Goal: Check status: Check status

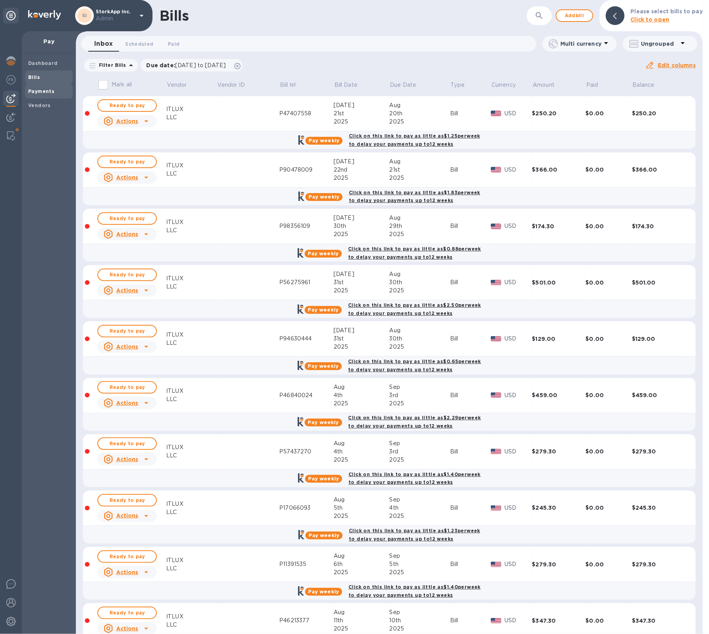
click at [56, 94] on span "Payments" at bounding box center [48, 92] width 41 height 8
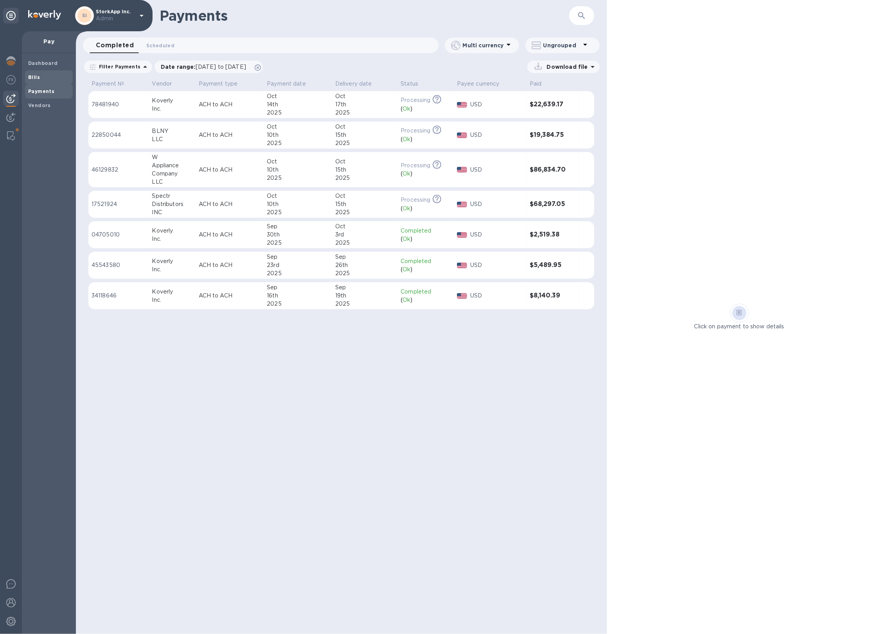
click at [51, 81] on div "Bills" at bounding box center [49, 77] width 48 height 14
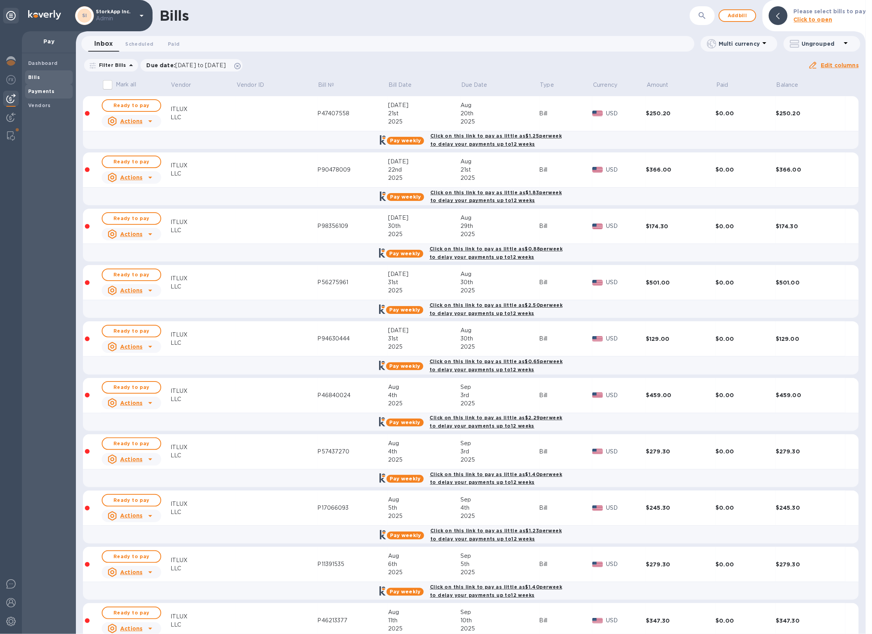
click at [50, 94] on span "Payments" at bounding box center [41, 92] width 26 height 8
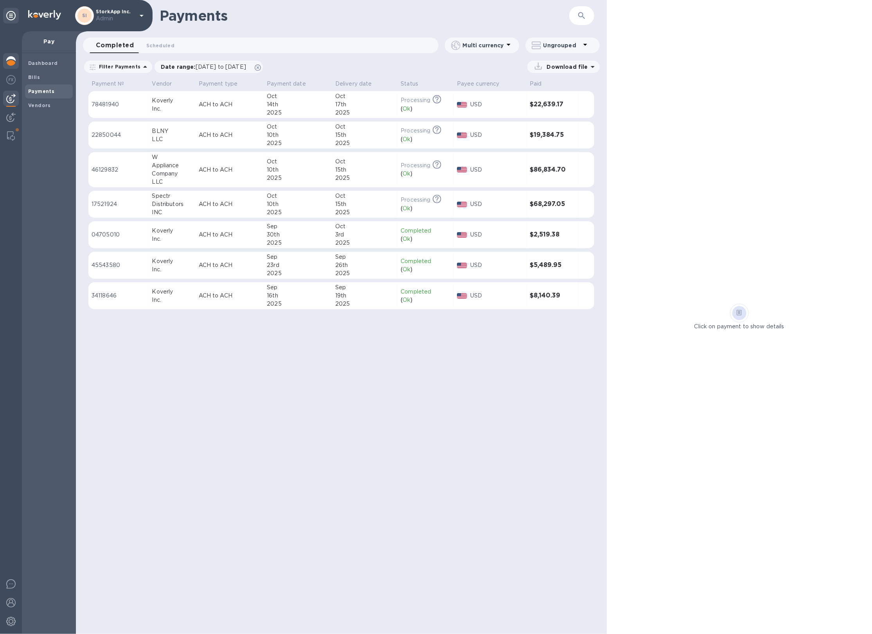
click at [15, 63] on img at bounding box center [10, 60] width 9 height 9
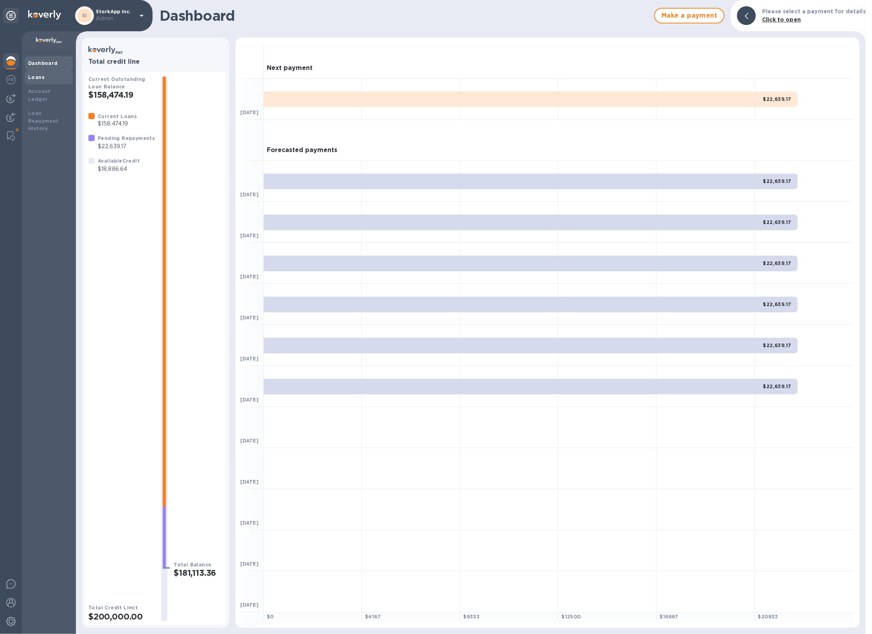
click at [50, 75] on div "Loans" at bounding box center [48, 78] width 41 height 8
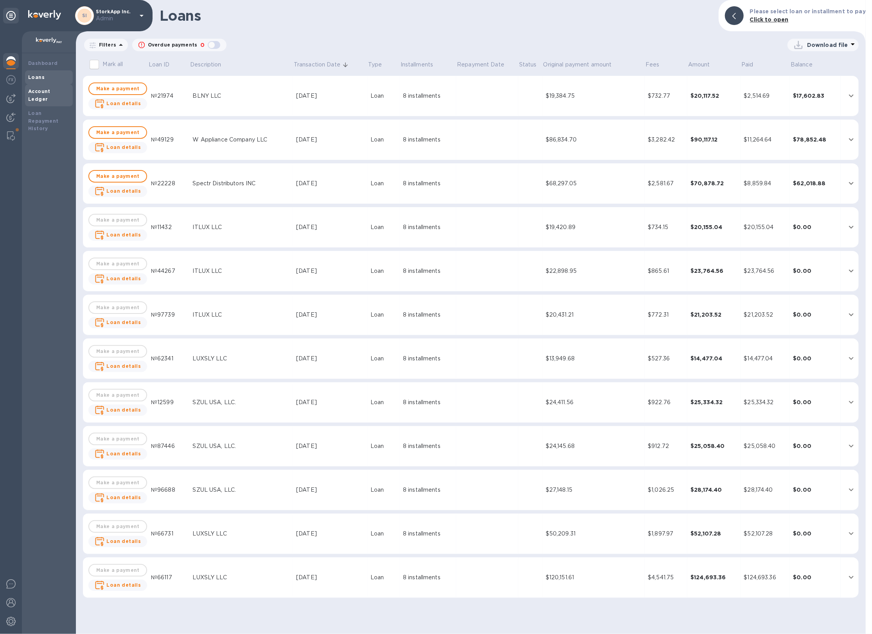
click at [56, 95] on div "Account Ledger" at bounding box center [49, 95] width 48 height 22
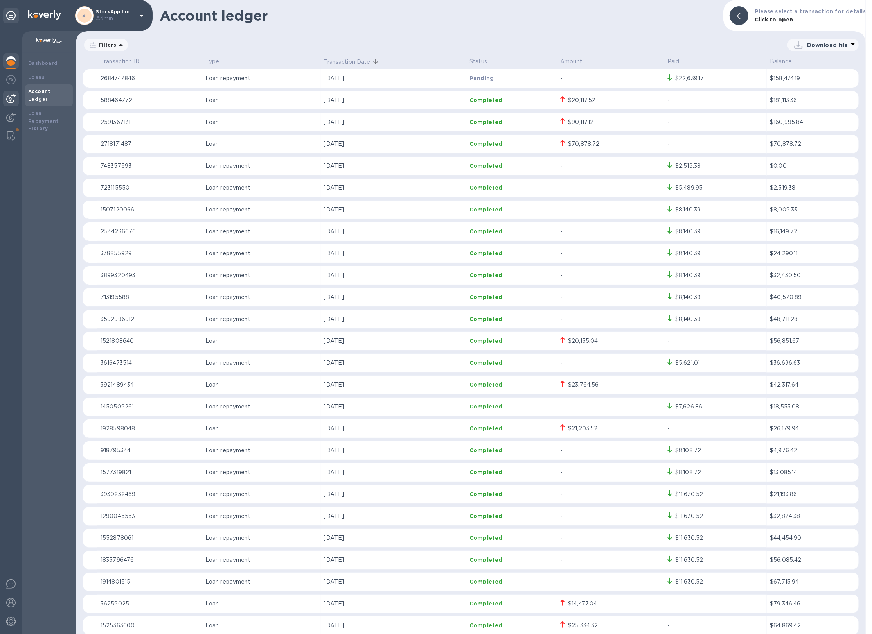
click at [7, 99] on img at bounding box center [10, 98] width 9 height 9
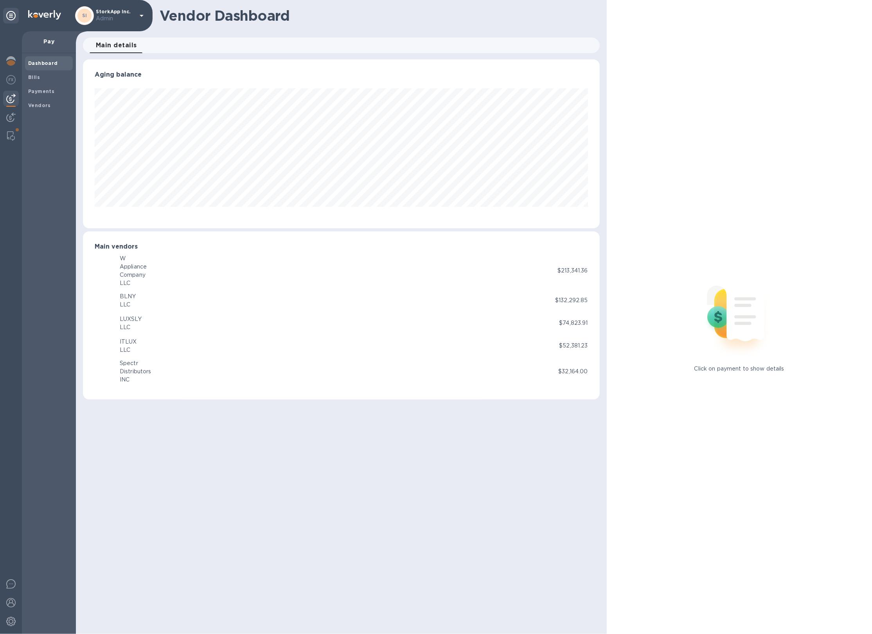
scroll to position [169, 516]
click at [46, 95] on span "Payments" at bounding box center [41, 92] width 26 height 8
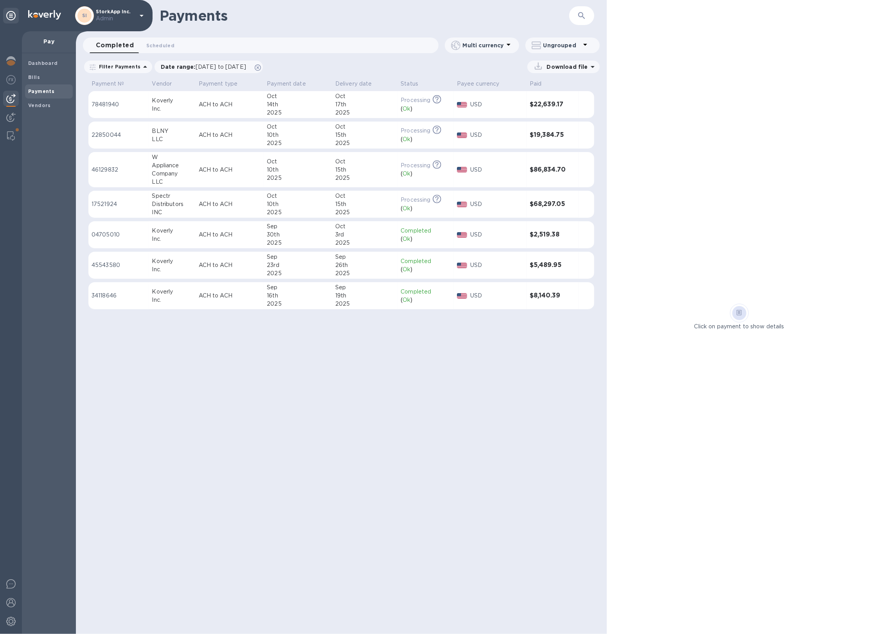
click at [335, 99] on div "Oct" at bounding box center [364, 96] width 59 height 8
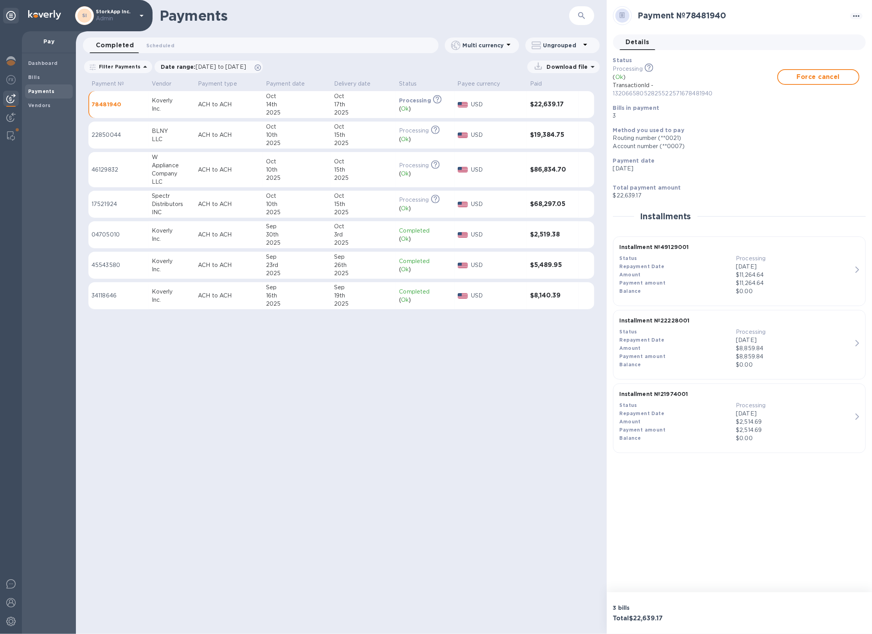
click at [314, 160] on div "Oct" at bounding box center [297, 162] width 62 height 8
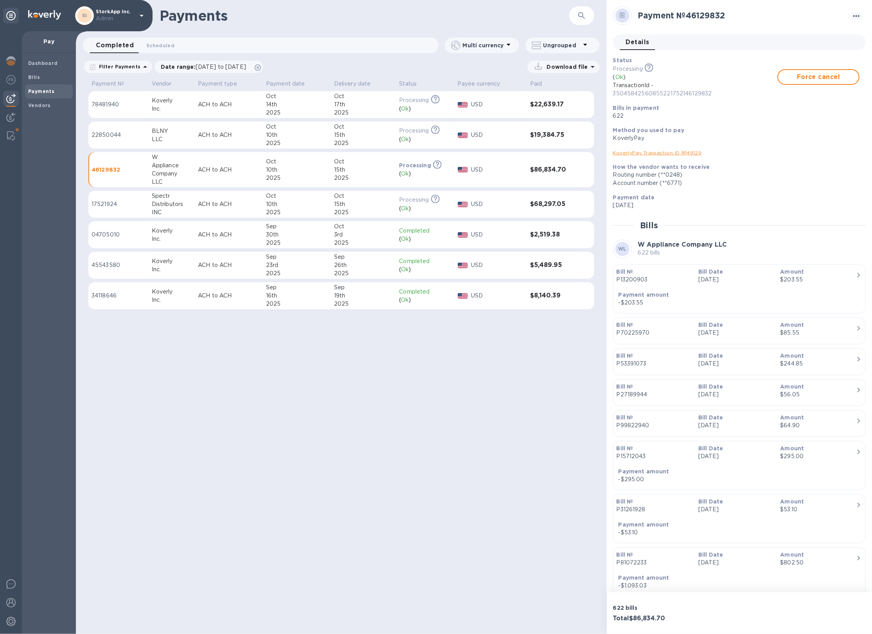
click at [314, 139] on div "2025" at bounding box center [297, 143] width 62 height 8
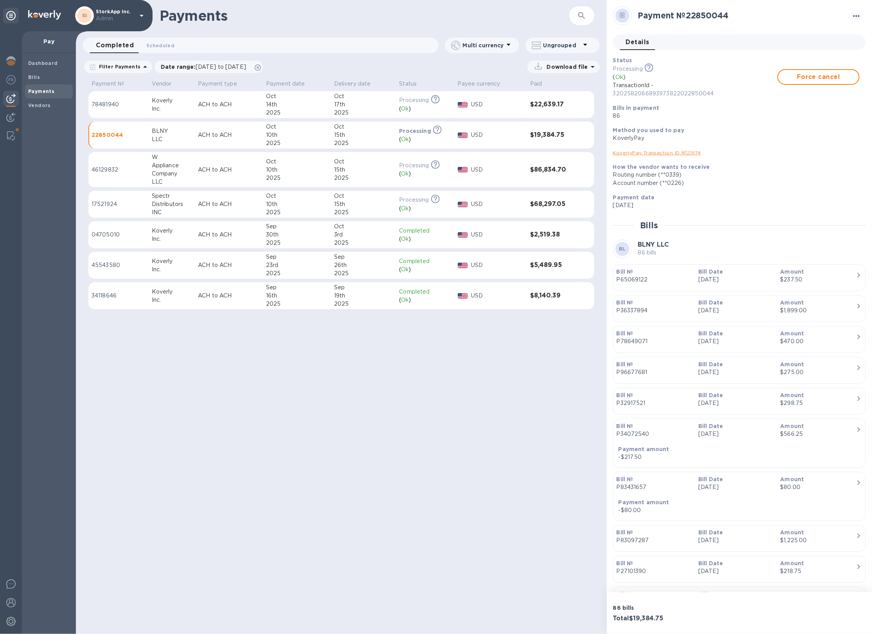
click at [314, 208] on div "10th" at bounding box center [297, 204] width 62 height 8
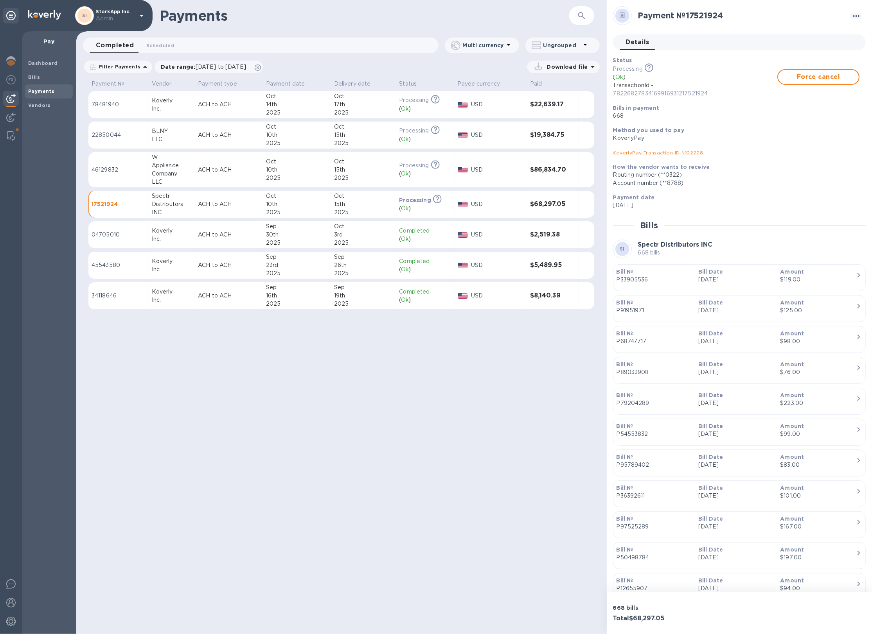
click at [336, 162] on div "Oct" at bounding box center [363, 162] width 59 height 8
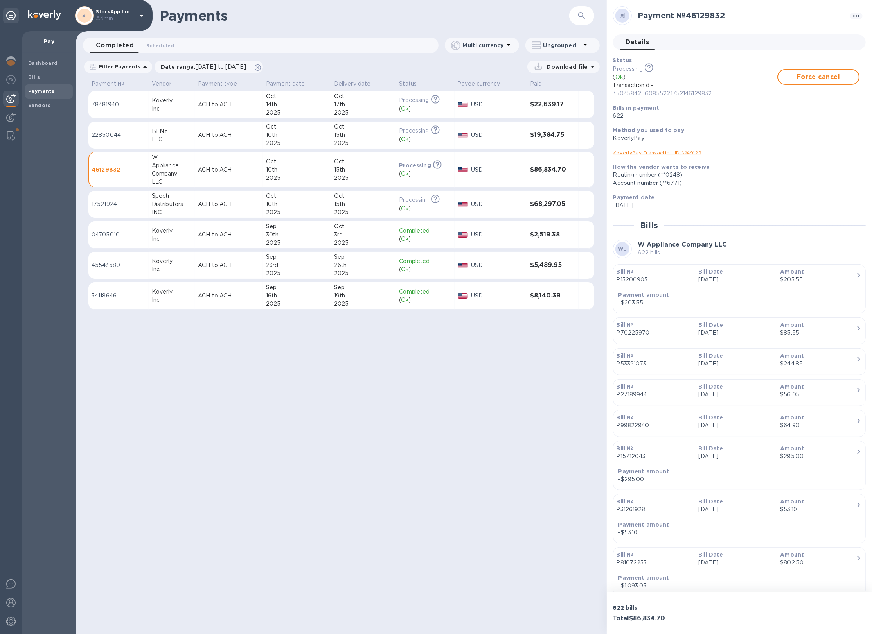
click at [506, 201] on p "USD" at bounding box center [497, 204] width 53 height 8
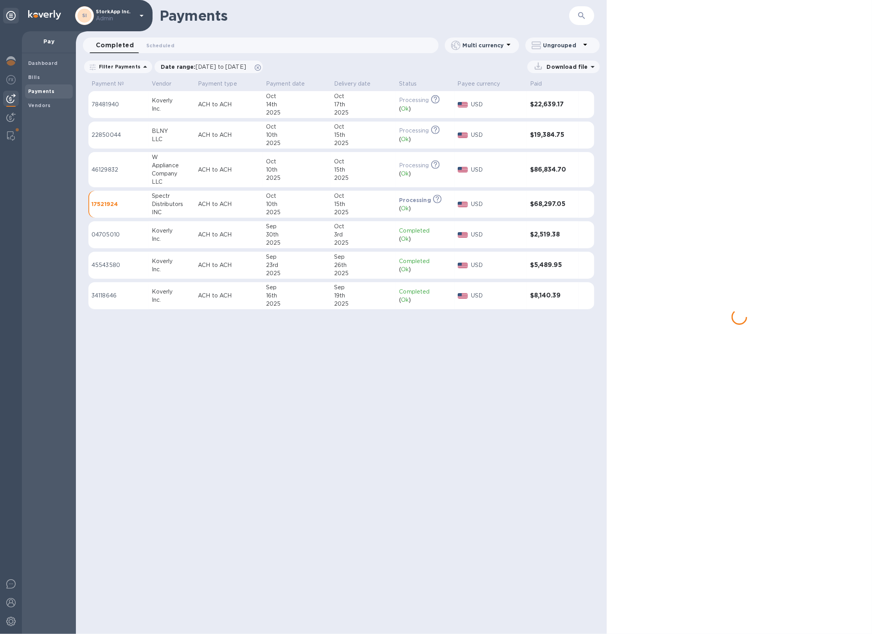
click at [497, 141] on div "USD" at bounding box center [497, 134] width 56 height 11
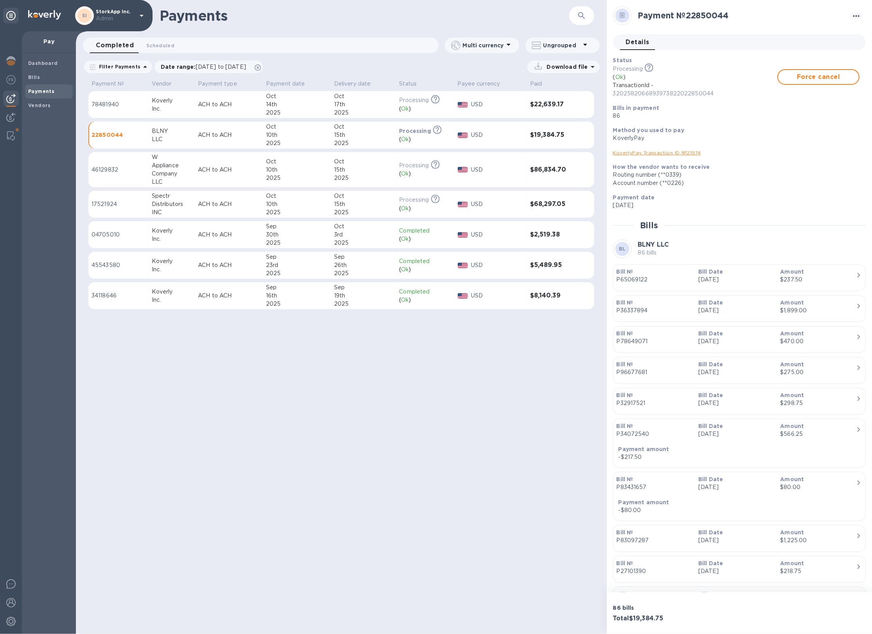
click at [499, 174] on p "USD" at bounding box center [497, 170] width 53 height 8
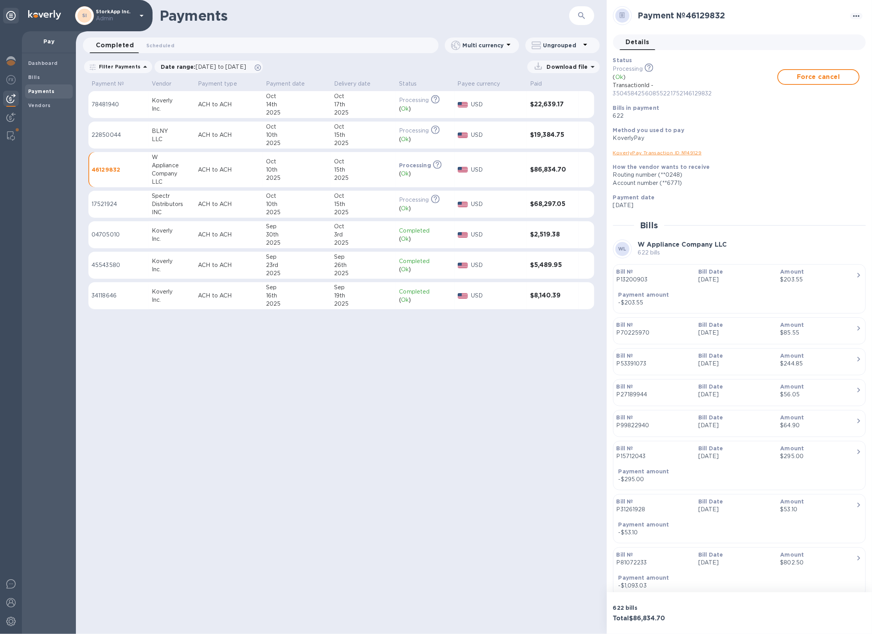
click at [523, 207] on div "USD" at bounding box center [497, 204] width 56 height 11
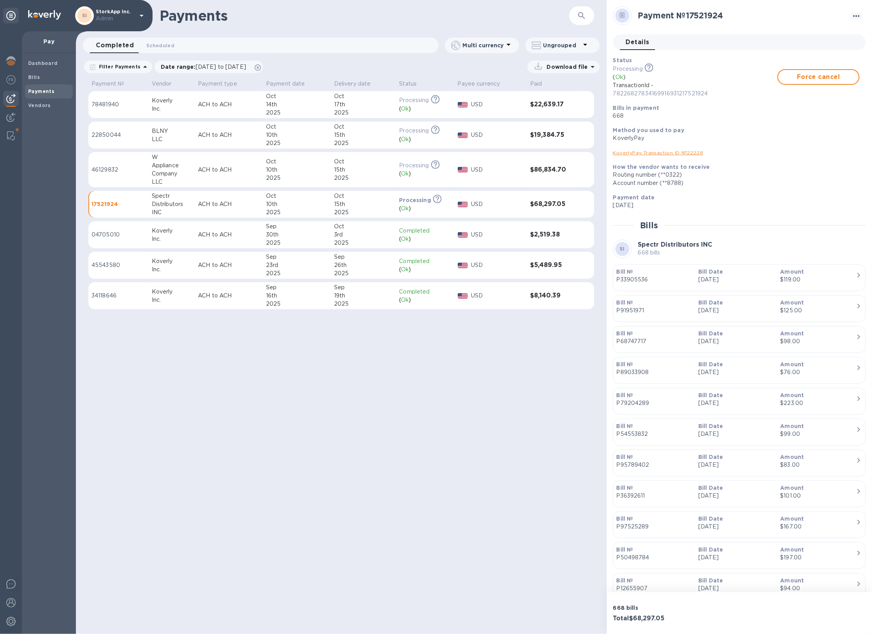
click at [541, 181] on td "$86,834.70" at bounding box center [553, 170] width 52 height 36
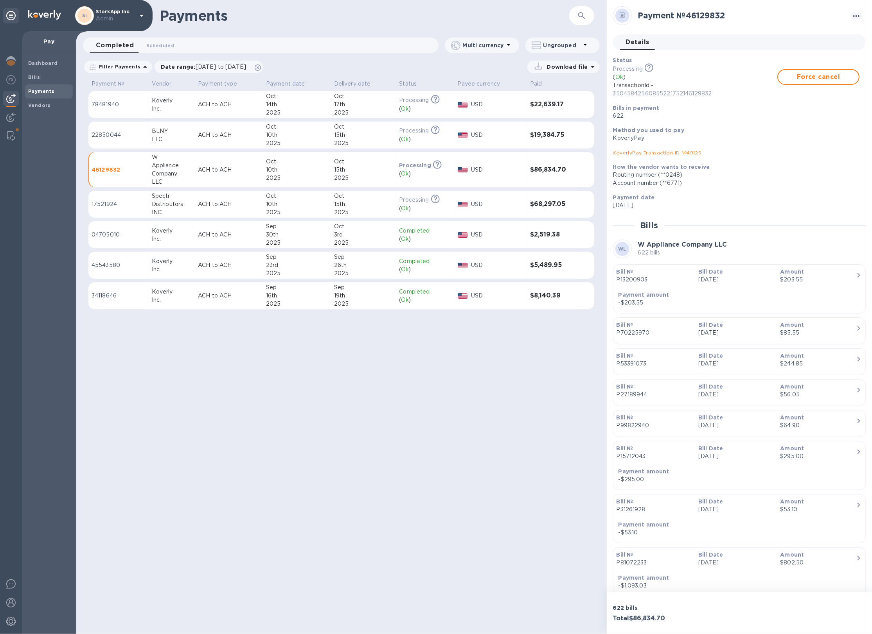
click at [539, 130] on td "$19,384.75" at bounding box center [553, 135] width 52 height 27
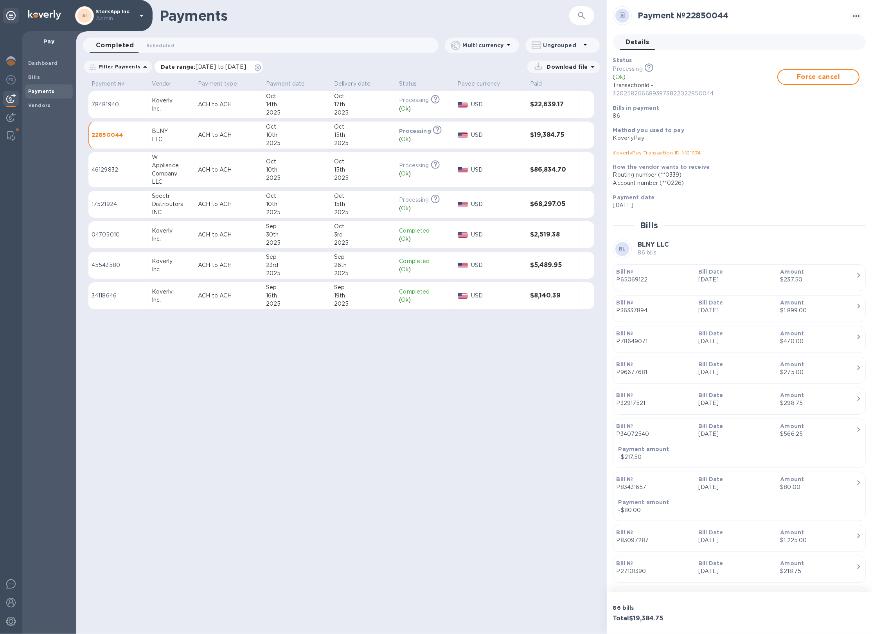
click at [261, 67] on icon at bounding box center [258, 68] width 6 height 6
click at [275, 67] on div "Download file" at bounding box center [377, 67] width 443 height 13
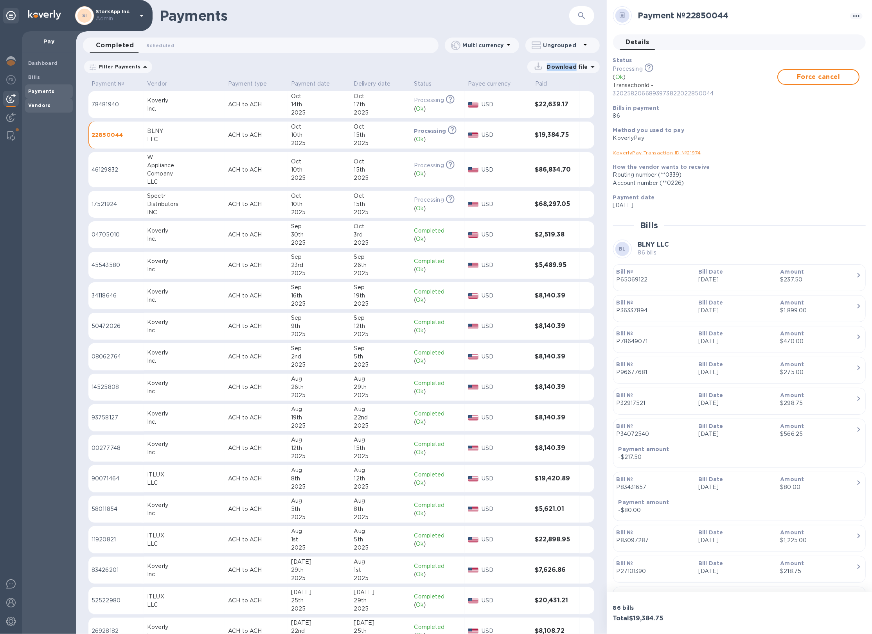
click at [33, 104] on b "Vendors" at bounding box center [39, 105] width 23 height 6
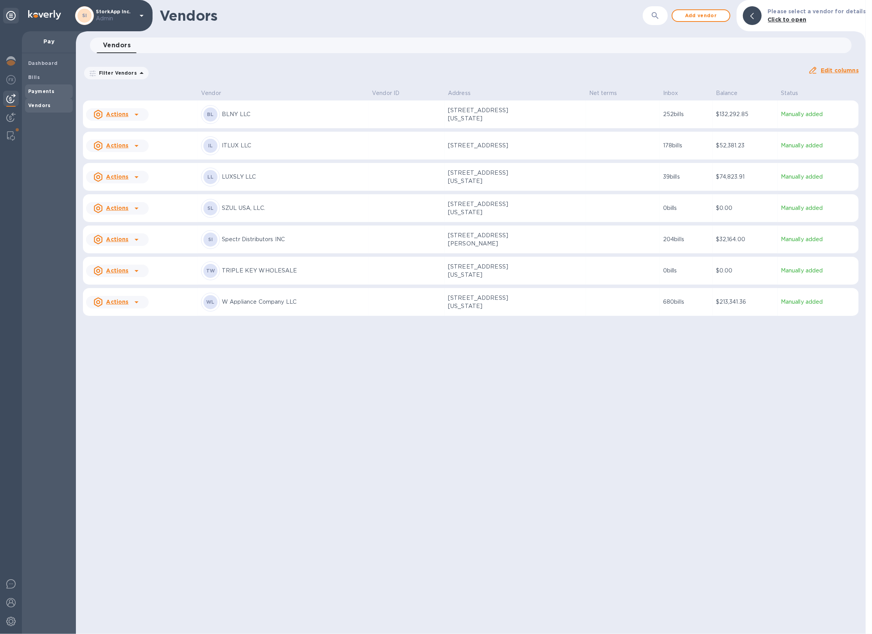
click at [37, 89] on b "Payments" at bounding box center [41, 91] width 26 height 6
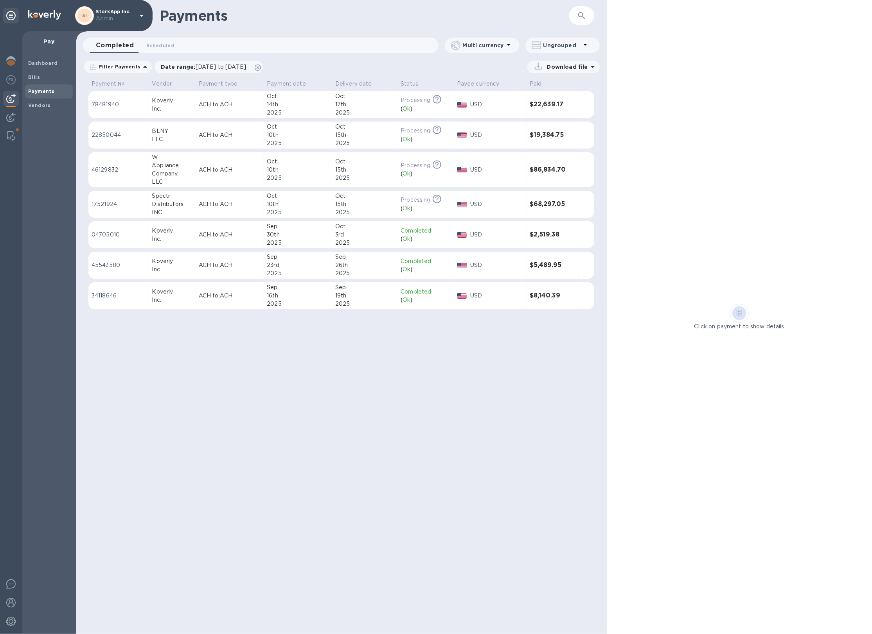
click at [293, 210] on div "2025" at bounding box center [298, 212] width 62 height 8
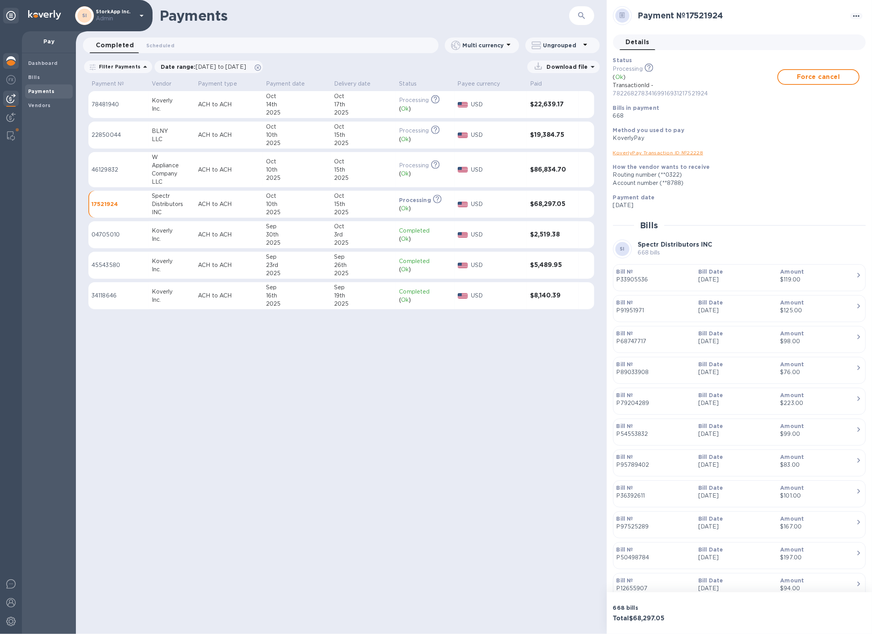
click at [7, 57] on img at bounding box center [10, 60] width 9 height 9
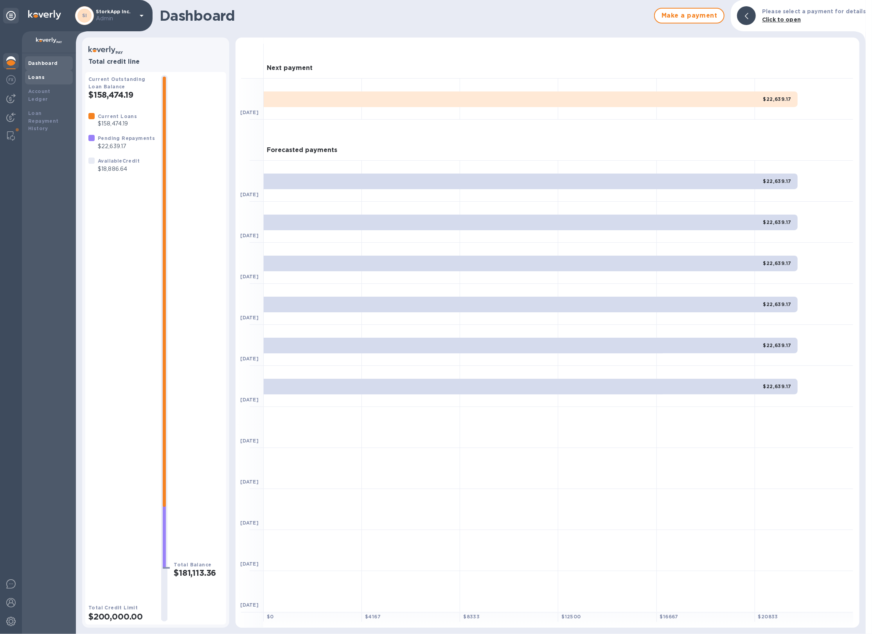
click at [39, 79] on b "Loans" at bounding box center [36, 77] width 16 height 6
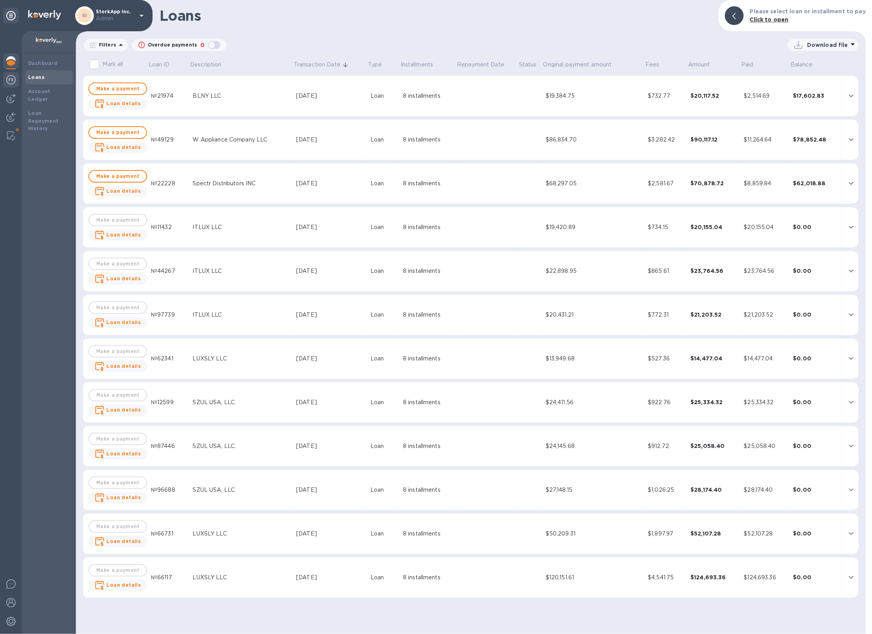
click at [14, 80] on img at bounding box center [10, 79] width 9 height 9
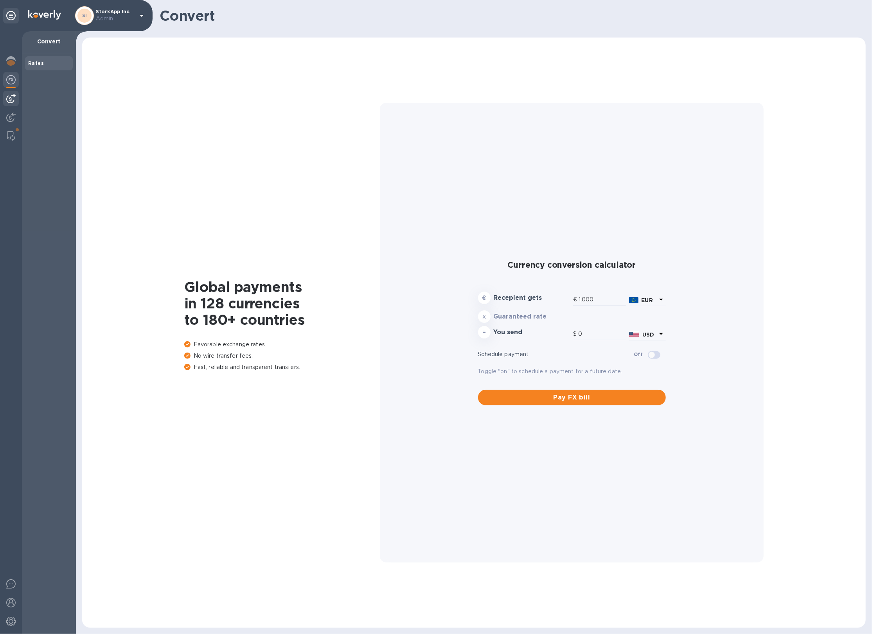
click at [14, 100] on img at bounding box center [10, 98] width 9 height 9
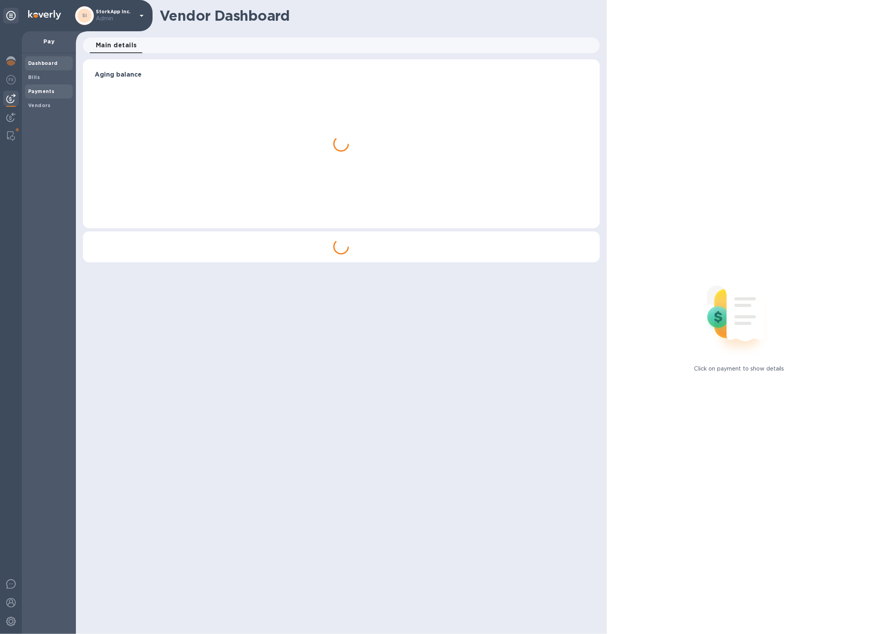
click at [43, 90] on b "Payments" at bounding box center [41, 91] width 26 height 6
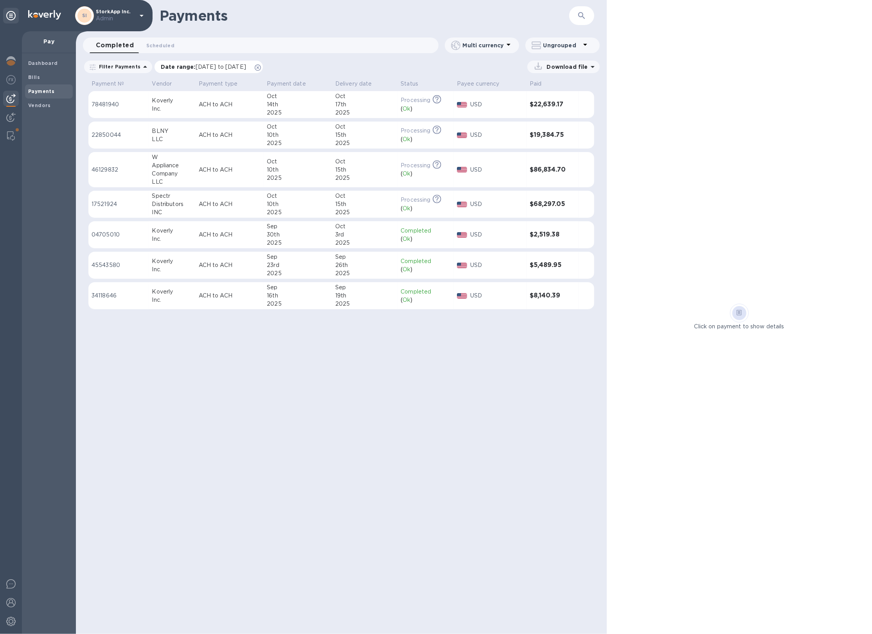
click at [261, 67] on icon at bounding box center [258, 68] width 6 height 6
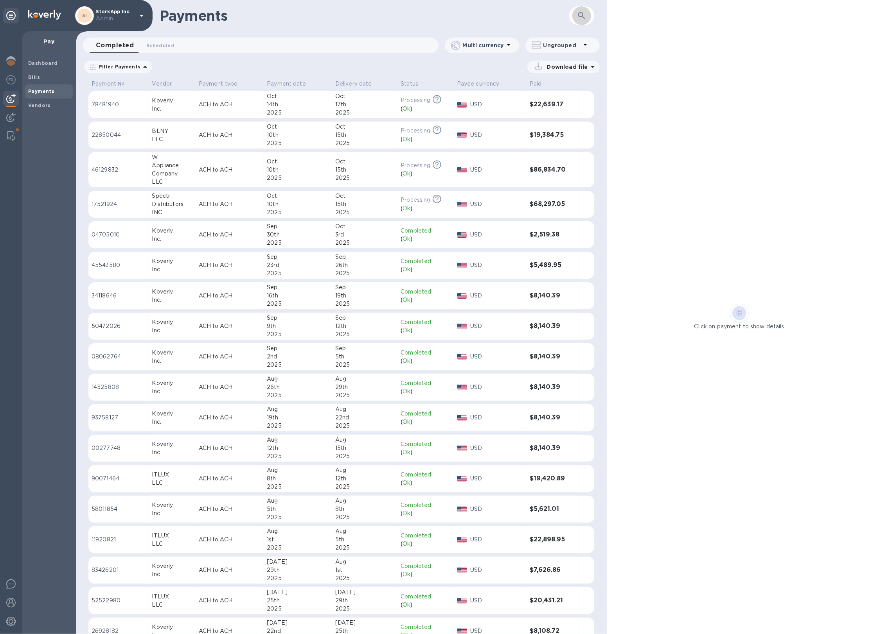
click at [583, 19] on icon "button" at bounding box center [581, 15] width 9 height 9
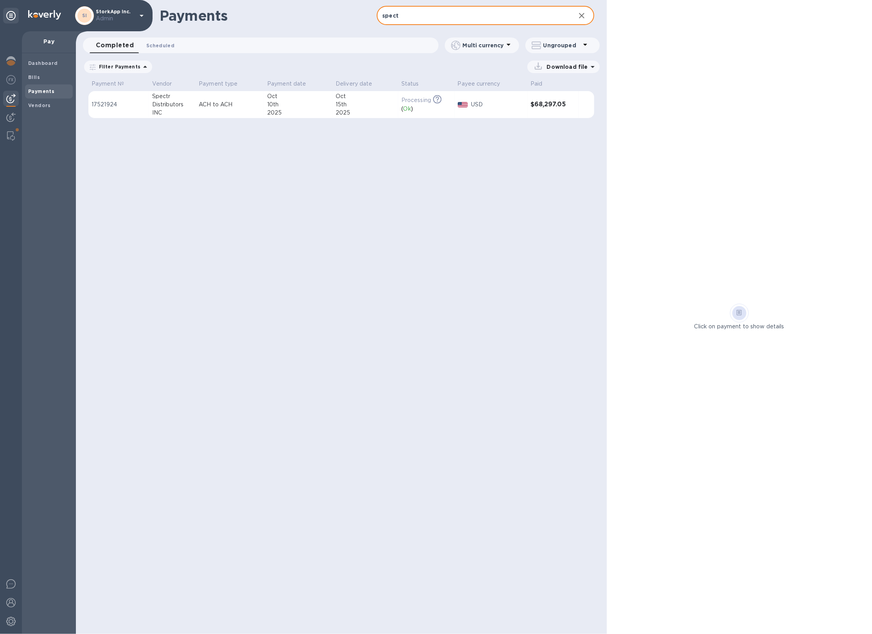
type input "spect"
click at [158, 47] on span "Scheduled 0" at bounding box center [160, 45] width 28 height 8
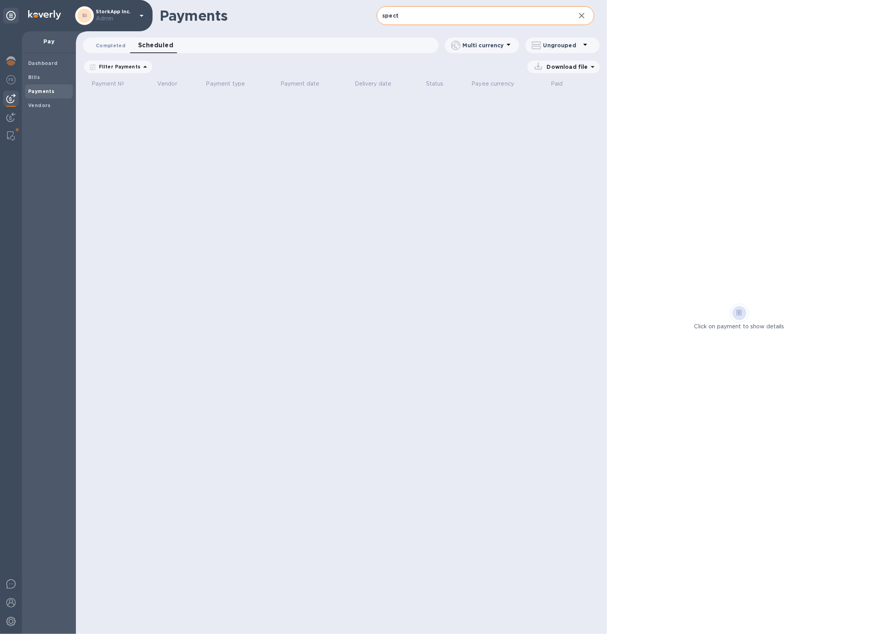
click at [118, 46] on span "Completed 0" at bounding box center [111, 45] width 30 height 8
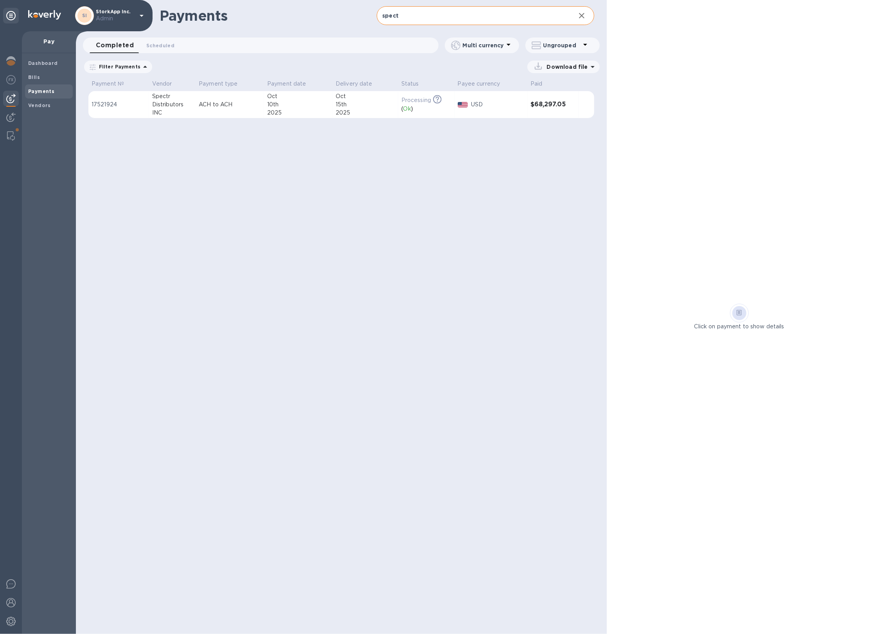
click at [0, 0] on icon at bounding box center [0, 0] width 0 height 0
